Goal: Obtain resource: Obtain resource

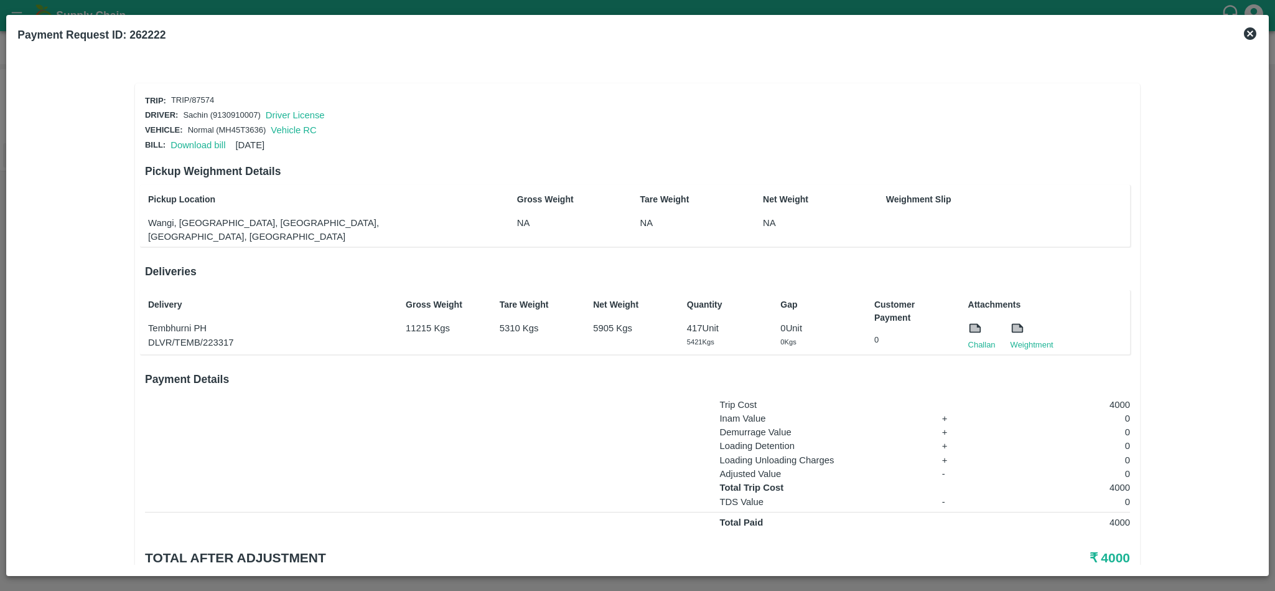
click at [971, 321] on div at bounding box center [981, 329] width 27 height 17
click at [985, 339] on link "Challan" at bounding box center [981, 345] width 27 height 12
click at [981, 339] on link "Challan" at bounding box center [981, 345] width 27 height 12
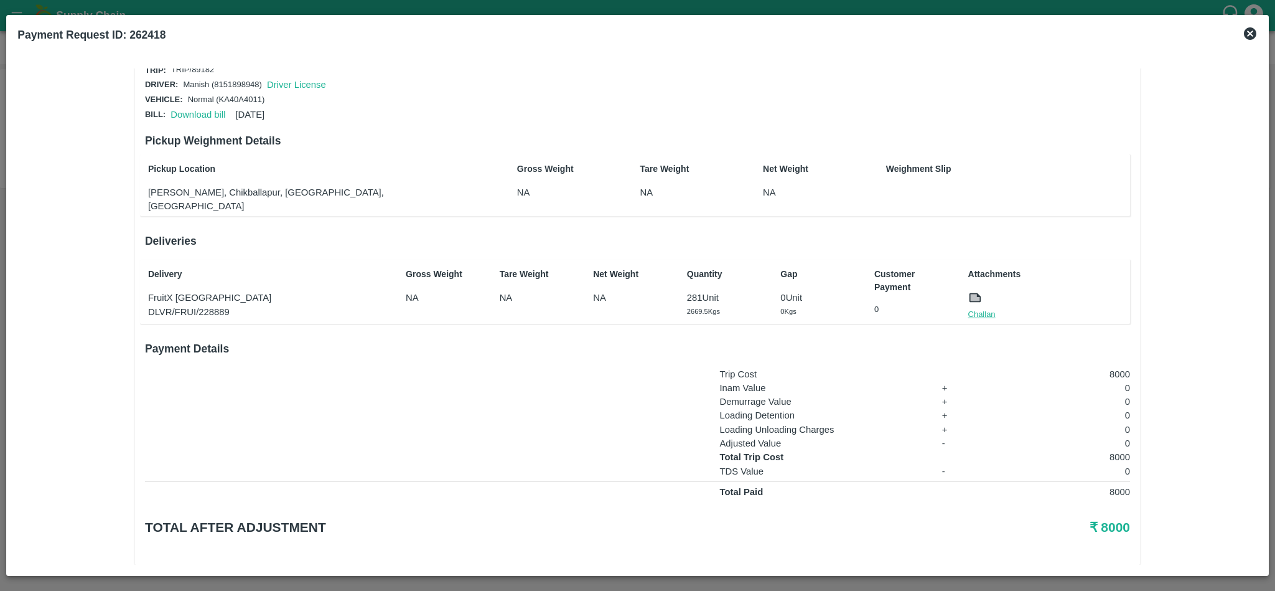
click at [976, 308] on link "Challan" at bounding box center [981, 314] width 27 height 12
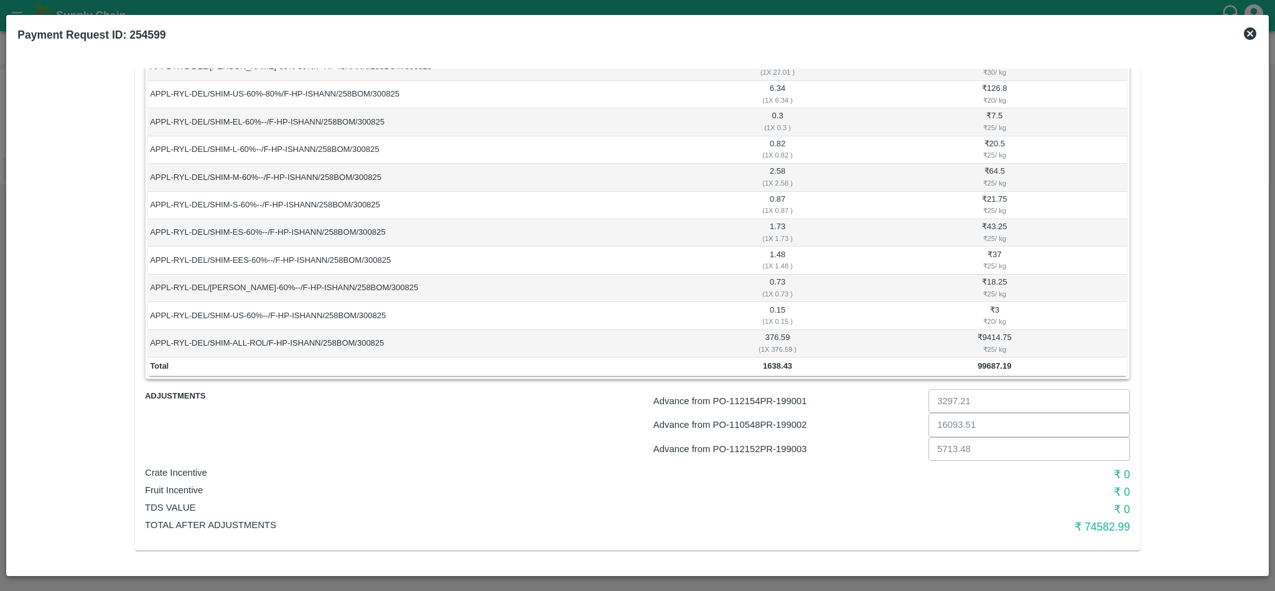
scroll to position [586, 0]
click at [794, 398] on p "Advance from PO- 112154 PR- 199001" at bounding box center [788, 401] width 270 height 14
copy p "199001"
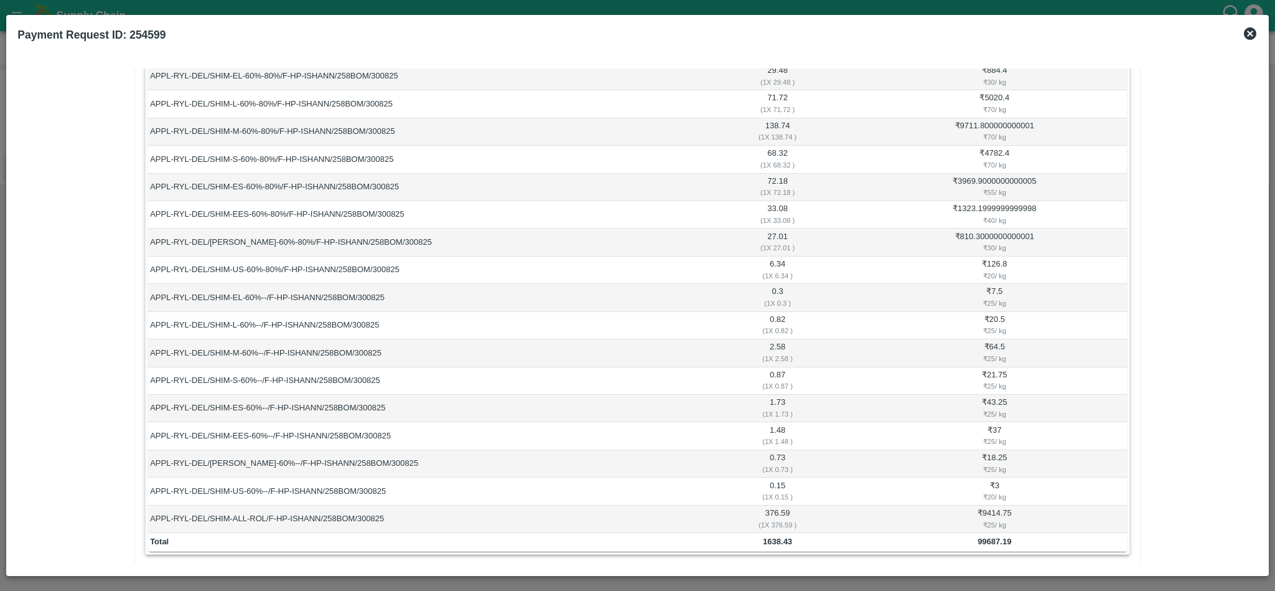
scroll to position [368, 0]
